Goal: Find specific page/section: Find specific page/section

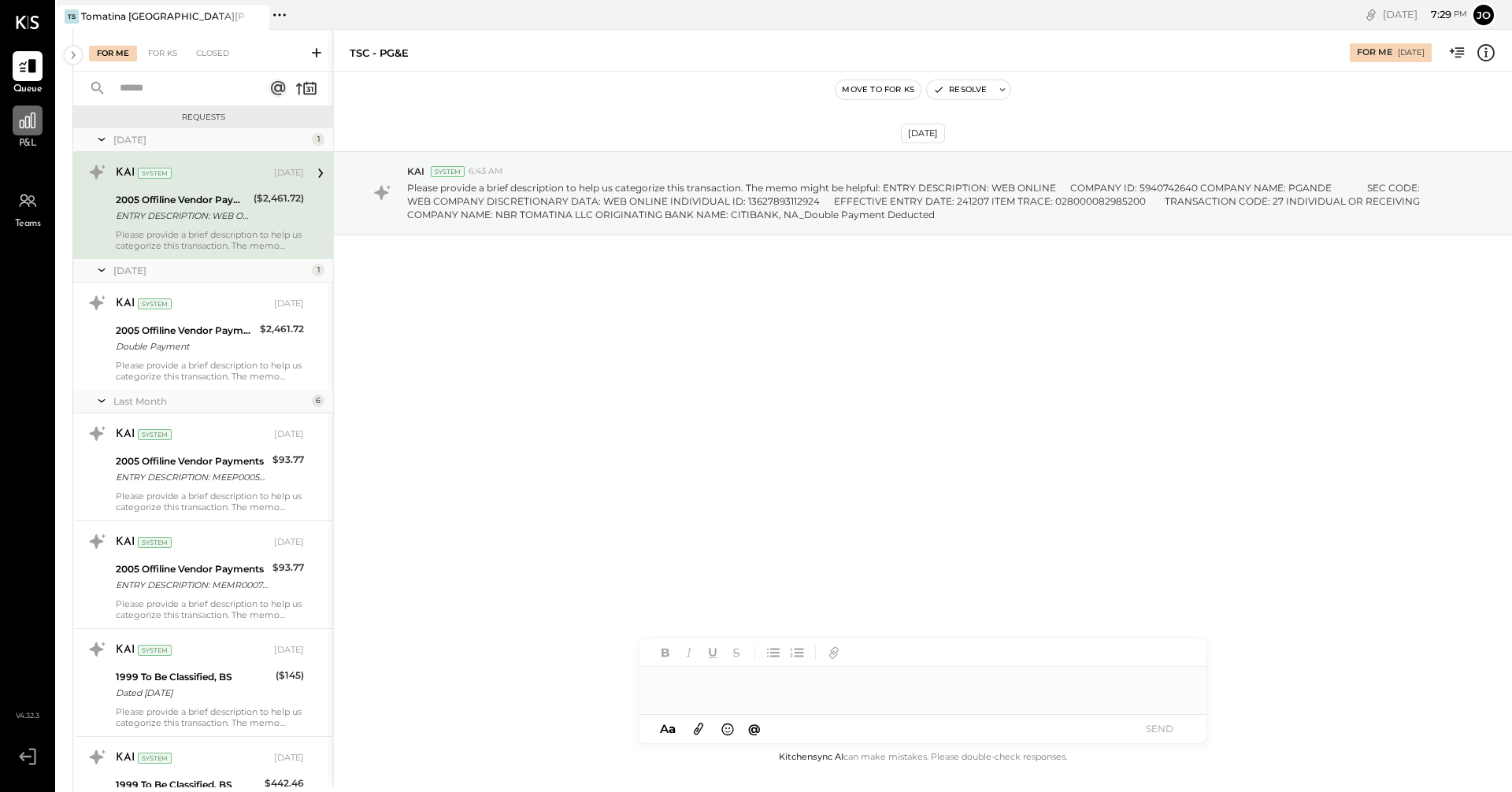
click at [35, 132] on div at bounding box center [27, 120] width 30 height 30
